Goal: Information Seeking & Learning: Find specific fact

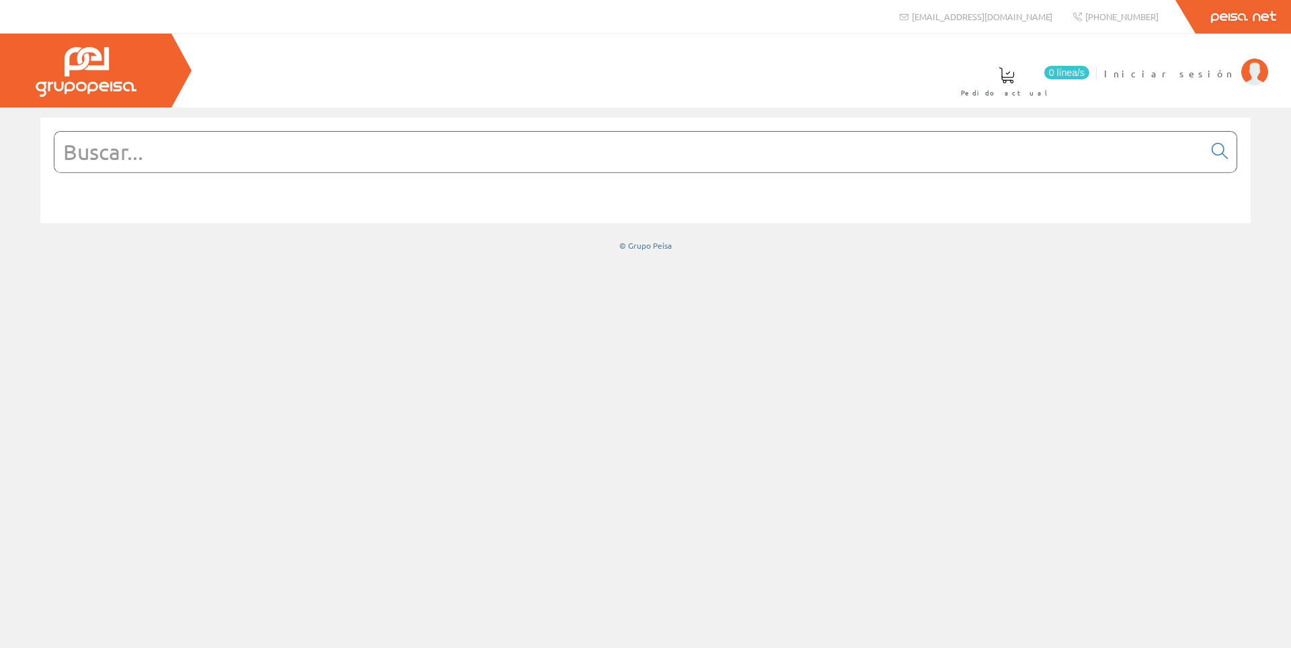
click at [812, 158] on input "text" at bounding box center [628, 152] width 1149 height 40
paste input "CLIP DE VIGA ABRAZADERA CAB 7-13MM M6X9 NEGRO"
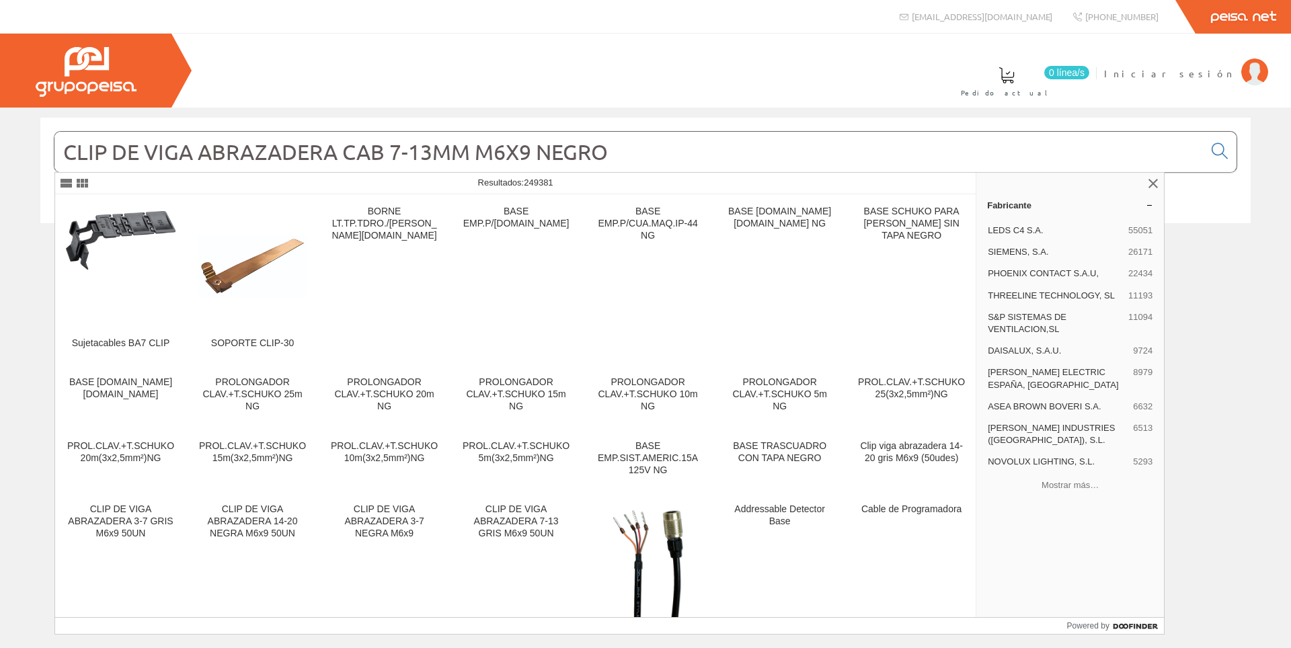
drag, startPoint x: 679, startPoint y: 152, endPoint x: 536, endPoint y: 153, distance: 143.2
click at [536, 153] on input "CLIP DE VIGA ABRAZADERA CAB 7-13MM M6X9 NEGRO" at bounding box center [628, 152] width 1149 height 40
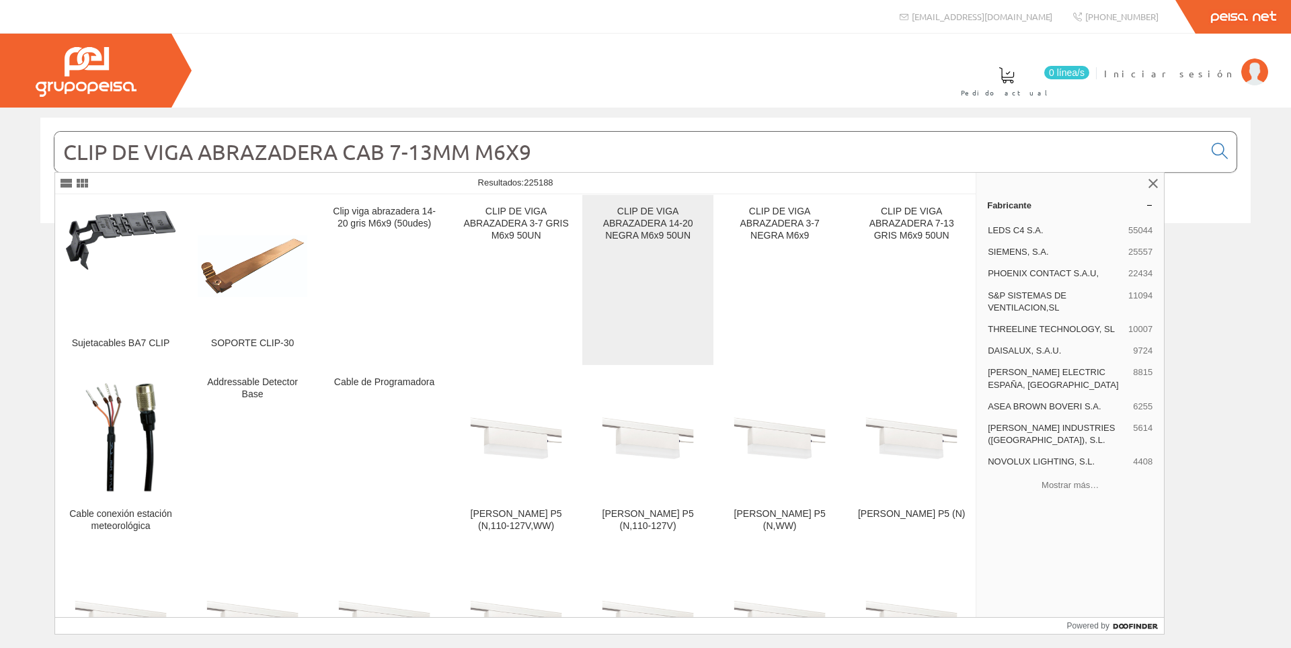
type input "CLIP DE VIGA ABRAZADERA CAB 7-13MM M6X9"
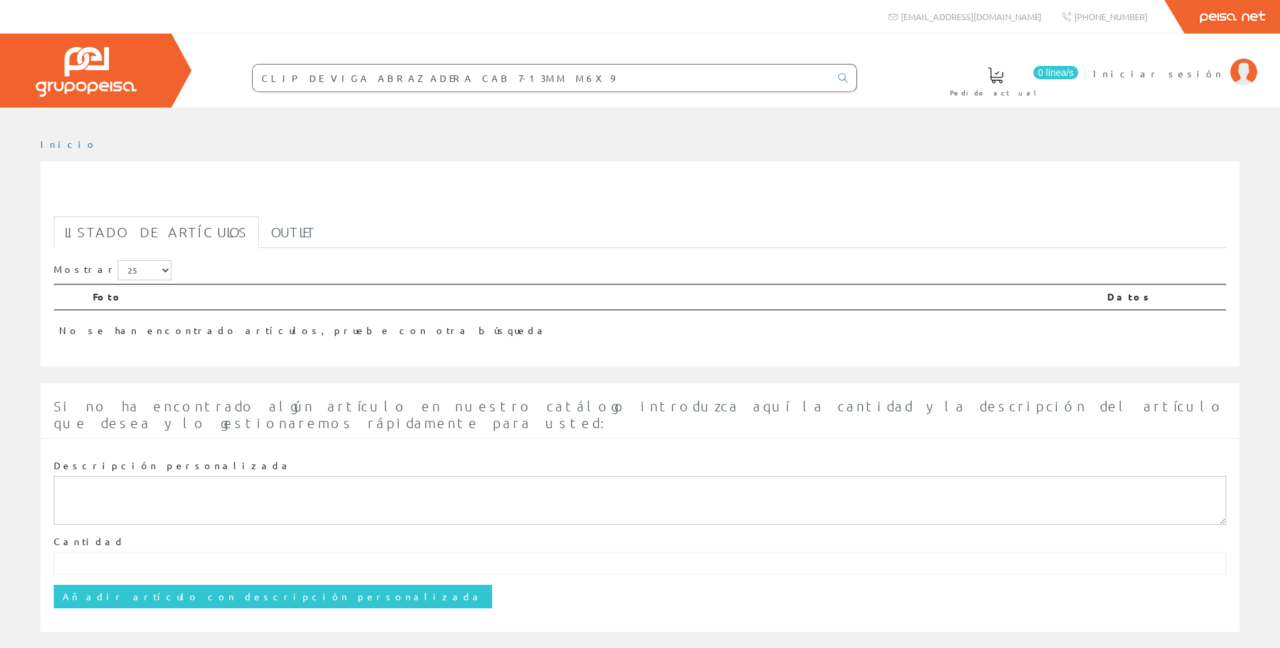
drag, startPoint x: 503, startPoint y: 77, endPoint x: 378, endPoint y: 87, distance: 125.4
click at [378, 87] on input "CLIP DE VIGA ABRAZADERA CAB 7-13MM M6X9" at bounding box center [541, 78] width 577 height 27
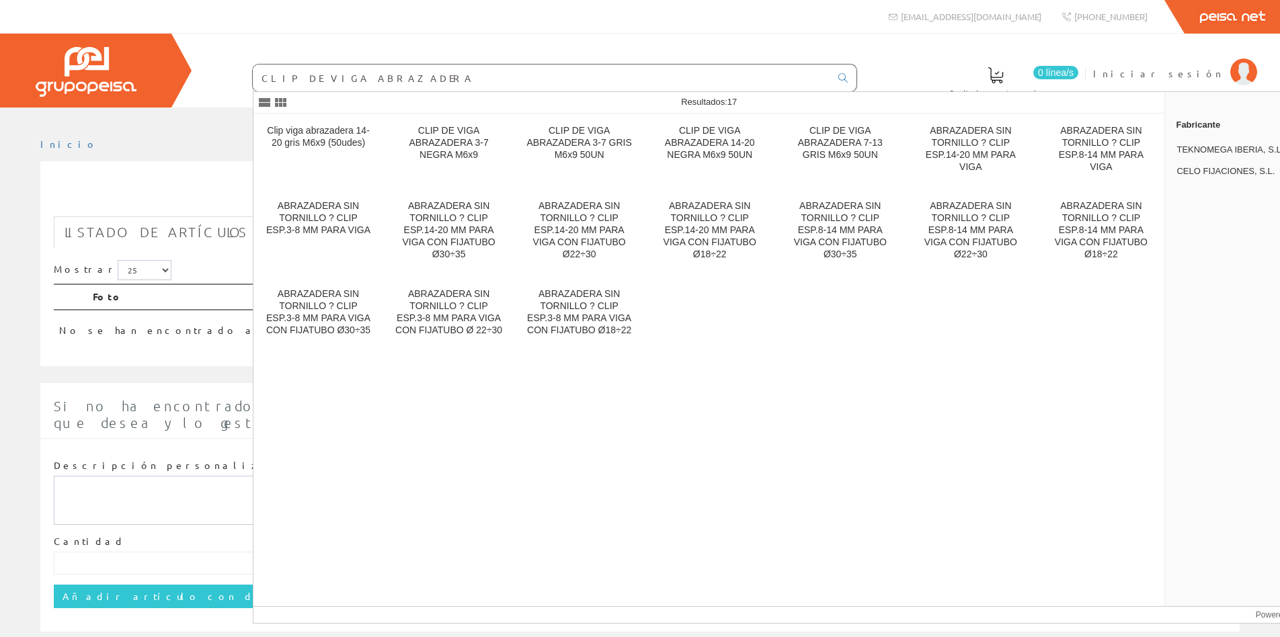
type input "CLIP DE VIGA ABRAZADERA"
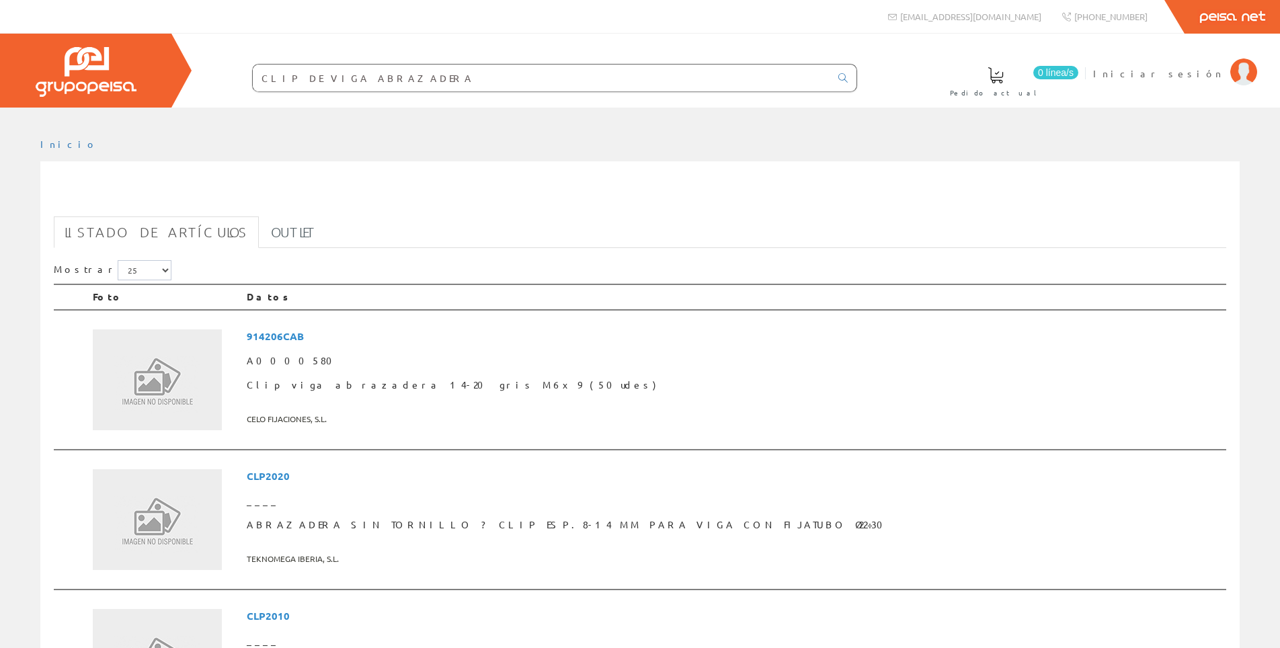
drag, startPoint x: 398, startPoint y: 77, endPoint x: 213, endPoint y: 88, distance: 185.2
click at [95, 83] on div "0 línea/s Pedido actual Iniciar sesión" at bounding box center [640, 71] width 1280 height 74
paste input "94713CAB"
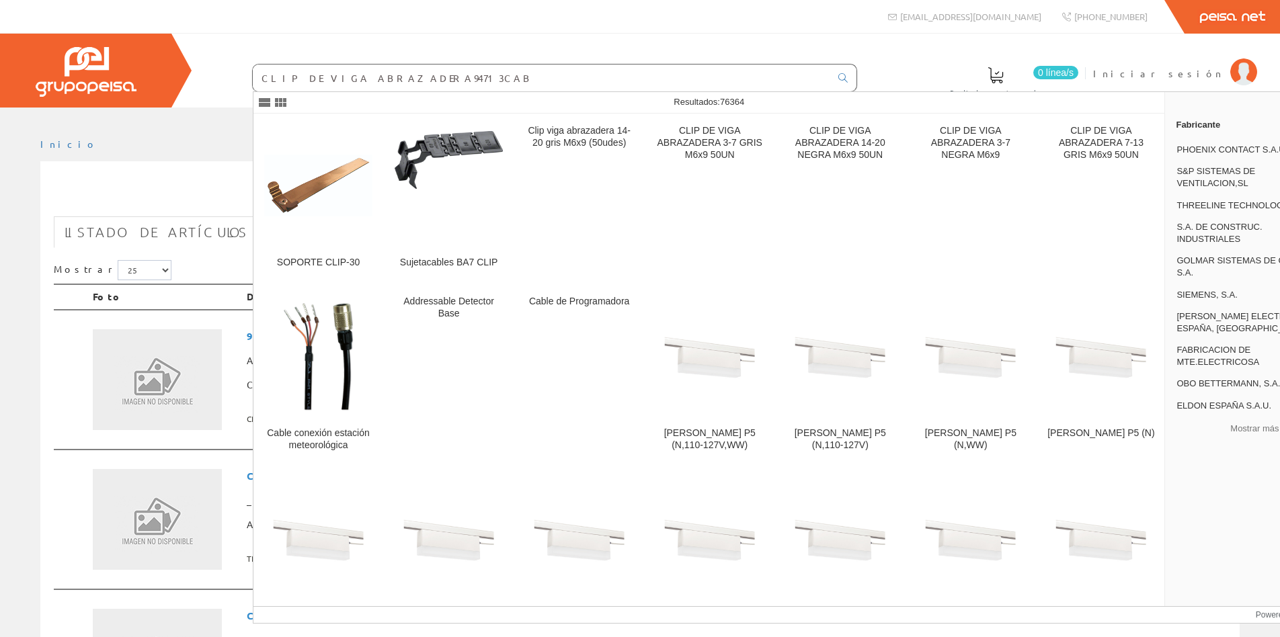
drag, startPoint x: 378, startPoint y: 84, endPoint x: 105, endPoint y: 93, distance: 273.8
click at [105, 93] on div "0 línea/s Pedido actual Iniciar sesión" at bounding box center [640, 71] width 1280 height 74
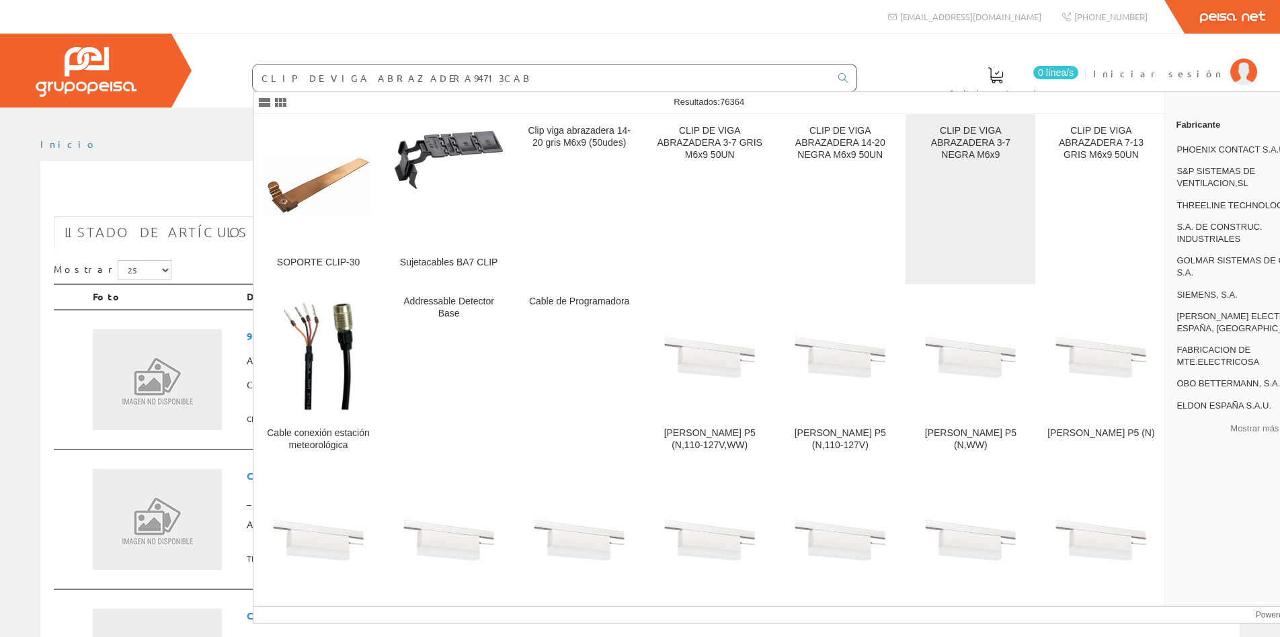
type input "94713CAB"
